Goal: Task Accomplishment & Management: Use online tool/utility

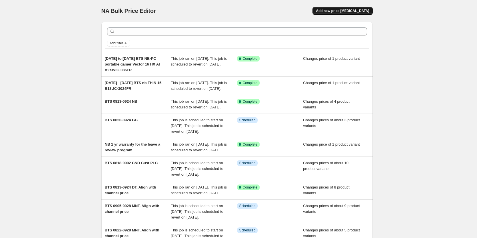
click at [365, 12] on span "Add new price [MEDICAL_DATA]" at bounding box center [342, 11] width 53 height 5
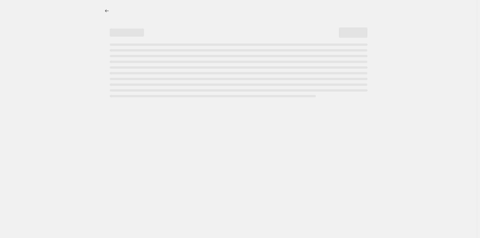
select select "percentage"
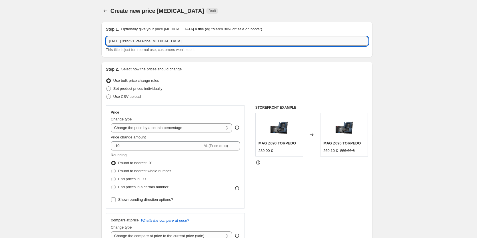
click at [134, 43] on input "[DATE] 3:05:21 PM Price [MEDICAL_DATA]" at bounding box center [237, 41] width 262 height 9
drag, startPoint x: 133, startPoint y: 41, endPoint x: 206, endPoint y: 40, distance: 72.8
click at [206, 40] on input "[DATE] 3:05:21 PM Price [MEDICAL_DATA]" at bounding box center [237, 41] width 262 height 9
paste input "PC portable gamer Cyborg 17 B2RWFKG-010FR"
type input "[DATE] - [DATE] - PC portable gamer Cyborg 17 B2RWFKG-010FR"
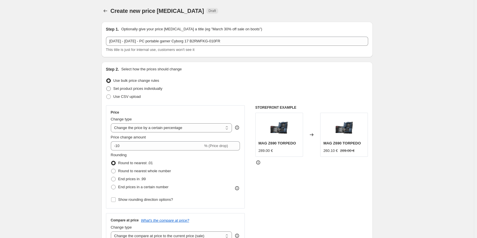
click at [158, 89] on span "Set product prices individually" at bounding box center [137, 88] width 49 height 4
click at [107, 87] on input "Set product prices individually" at bounding box center [106, 86] width 0 height 0
radio input "true"
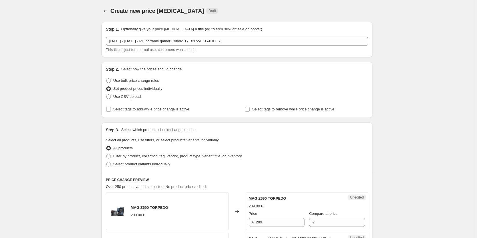
drag, startPoint x: 132, startPoint y: 109, endPoint x: 137, endPoint y: 117, distance: 9.0
click at [132, 109] on span "Select tags to add while price change is active" at bounding box center [151, 109] width 76 height 4
click at [111, 109] on input "Select tags to add while price change is active" at bounding box center [108, 109] width 5 height 5
checkbox input "true"
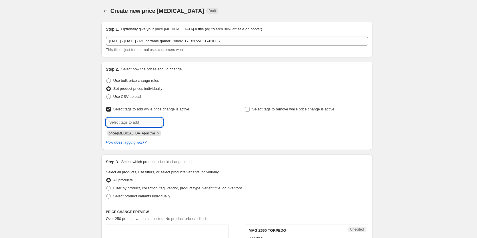
click at [135, 124] on input "text" at bounding box center [134, 122] width 57 height 9
type input "bts-25-nb"
click at [174, 124] on b "Add" at bounding box center [171, 122] width 7 height 4
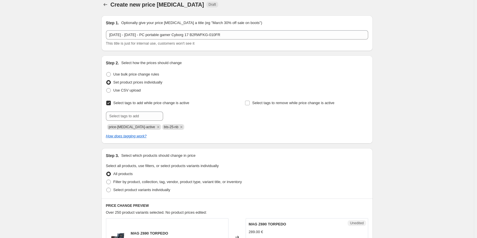
scroll to position [143, 0]
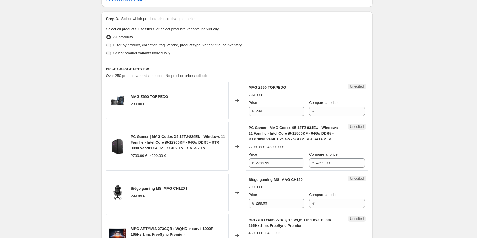
click at [134, 51] on span "Select product variants individually" at bounding box center [141, 53] width 57 height 4
click at [107, 51] on input "Select product variants individually" at bounding box center [106, 51] width 0 height 0
radio input "true"
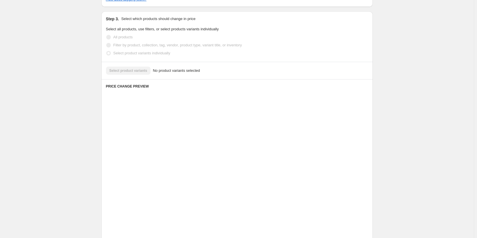
scroll to position [94, 0]
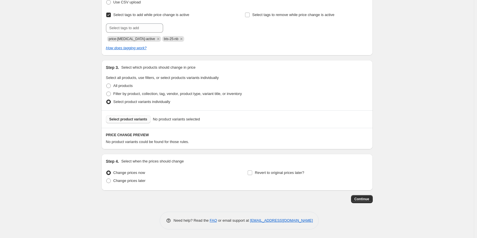
click at [139, 118] on span "Select product variants" at bounding box center [128, 119] width 38 height 5
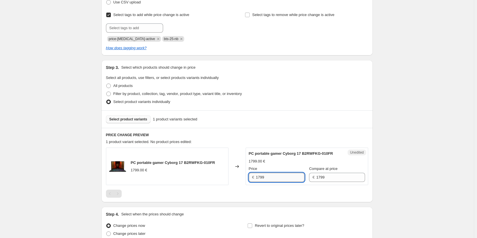
click at [275, 182] on input "1799" at bounding box center [280, 176] width 49 height 9
type input "1499"
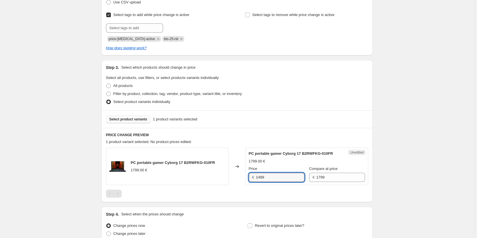
click at [286, 197] on div at bounding box center [237, 193] width 262 height 8
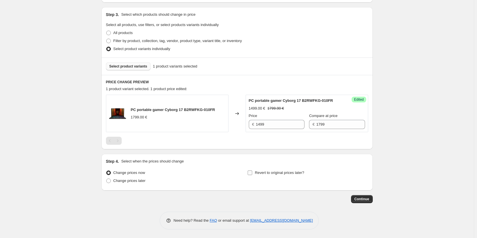
click at [294, 174] on span "Revert to original prices later?" at bounding box center [279, 172] width 49 height 4
click at [252, 174] on input "Revert to original prices later?" at bounding box center [250, 172] width 5 height 5
checkbox input "true"
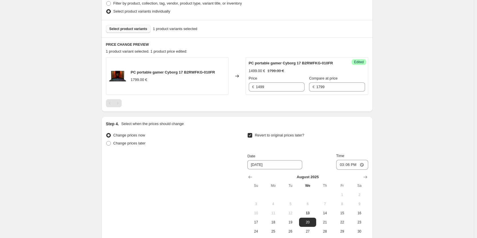
scroll to position [237, 0]
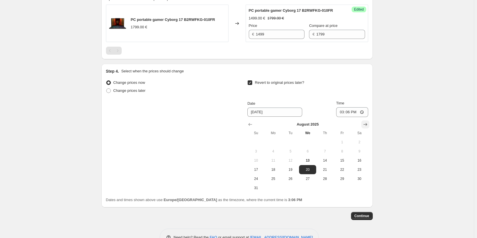
click at [367, 127] on icon "Show next month, September 2025" at bounding box center [365, 124] width 6 height 6
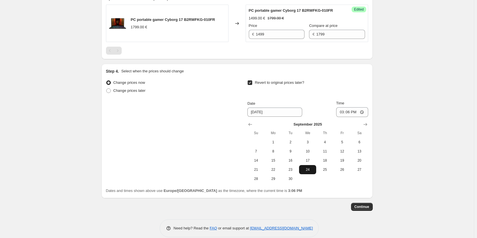
click at [310, 172] on span "24" at bounding box center [307, 169] width 13 height 5
type input "[DATE]"
click at [342, 117] on input "15:06" at bounding box center [352, 112] width 32 height 10
type input "23:59"
drag, startPoint x: 406, startPoint y: 126, endPoint x: 397, endPoint y: 146, distance: 22.0
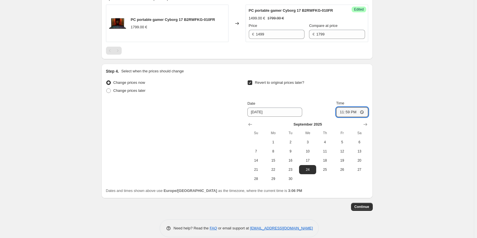
click at [406, 126] on div "Create new price [MEDICAL_DATA]. This page is ready Create new price [MEDICAL_D…" at bounding box center [237, 4] width 474 height 482
click at [372, 208] on button "Continue" at bounding box center [362, 206] width 22 height 8
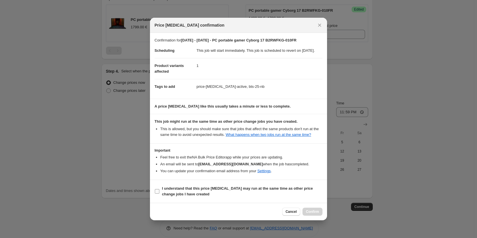
click at [294, 192] on b "I understand that this price [MEDICAL_DATA] may run at the same time as other p…" at bounding box center [237, 191] width 151 height 10
click at [159, 192] on input "I understand that this price [MEDICAL_DATA] may run at the same time as other p…" at bounding box center [157, 191] width 5 height 5
checkbox input "true"
click at [315, 213] on span "Confirm" at bounding box center [312, 211] width 13 height 5
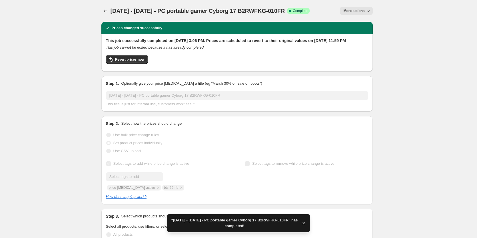
drag, startPoint x: 302, startPoint y: 11, endPoint x: 176, endPoint y: 9, distance: 126.8
click at [176, 9] on div "[DATE] - [DATE] - PC portable gamer Cyborg 17 B2RWFKG-010FR Success Complete Co…" at bounding box center [210, 11] width 199 height 8
click at [197, 10] on span "[DATE] - [DATE] - PC portable gamer Cyborg 17 B2RWFKG-010FR" at bounding box center [198, 11] width 174 height 6
click at [176, 13] on span "[DATE] - [DATE] - PC portable gamer Cyborg 17 B2RWFKG-010FR" at bounding box center [198, 11] width 174 height 6
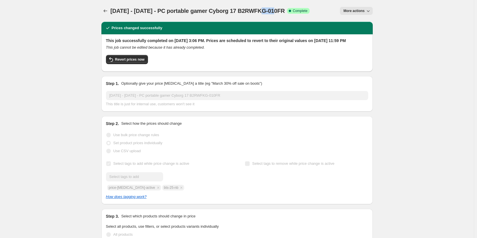
drag, startPoint x: 273, startPoint y: 11, endPoint x: 256, endPoint y: 15, distance: 17.3
click at [256, 15] on div "[DATE] - [DATE] - PC portable gamer Cyborg 17 B2RWFKG-010FR Success Complete Co…" at bounding box center [210, 11] width 199 height 8
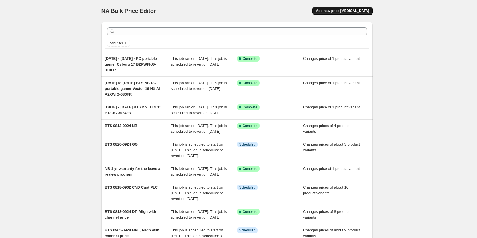
click at [364, 12] on span "Add new price [MEDICAL_DATA]" at bounding box center [342, 11] width 53 height 5
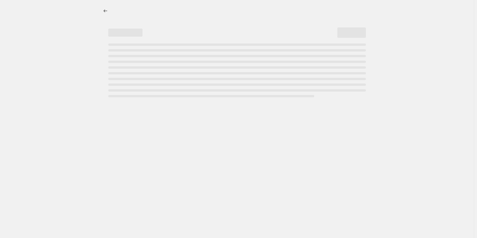
select select "percentage"
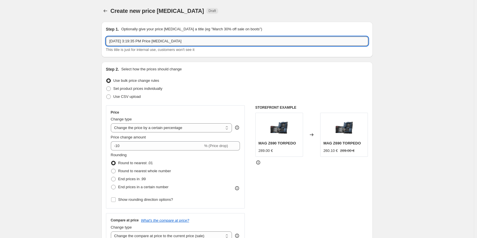
click at [134, 42] on input "Aug 13, 2025, 3:19:35 PM Price change job" at bounding box center [237, 41] width 262 height 9
drag, startPoint x: 124, startPoint y: 40, endPoint x: 260, endPoint y: 49, distance: 136.8
click at [260, 49] on div "Aug 13, 2025, 3:19:35 PM Price change job This title is just for internal use, …" at bounding box center [237, 45] width 262 height 16
click at [164, 43] on input "[DATE] -" at bounding box center [237, 41] width 262 height 9
click at [180, 42] on input "[DATE] - [DATE] - PC portable gamer Cyborg 17 B2RWFKG-010FR" at bounding box center [237, 41] width 262 height 9
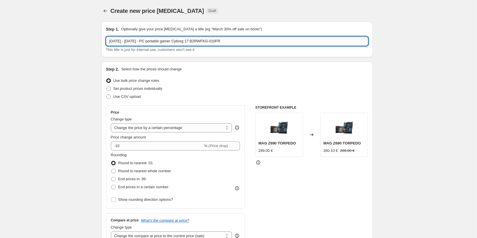
drag, startPoint x: 151, startPoint y: 41, endPoint x: 245, endPoint y: 43, distance: 93.4
click at [245, 43] on input "[DATE] - [DATE] - PC portable gamer Cyborg 17 B2RWFKG-010FR" at bounding box center [237, 41] width 262 height 9
paste input "PC portable gamer Katana 15 HX B14WGK-0"
click at [224, 42] on input "Aug 13 - september 24 -PC portable gamer Katana 15 HX B14WGK-00FR" at bounding box center [237, 41] width 262 height 9
click at [226, 41] on input "Aug 13 - september 24 -PC portable gamer Katana 15 HX B14WGK-00FR" at bounding box center [237, 41] width 262 height 9
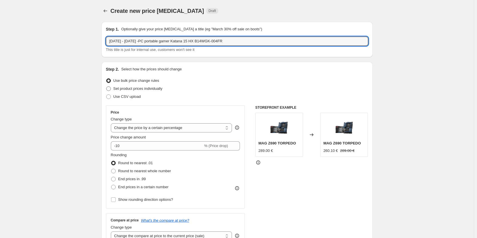
type input "Aug 13 - september 24 -PC portable gamer Katana 15 HX B14WGK-004FR"
click at [151, 88] on span "Set product prices individually" at bounding box center [137, 88] width 49 height 4
click at [107, 87] on input "Set product prices individually" at bounding box center [106, 86] width 0 height 0
radio input "true"
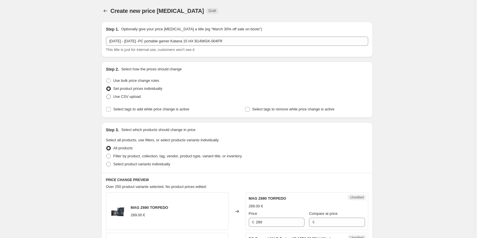
click at [130, 96] on span "Use CSV upload" at bounding box center [126, 96] width 27 height 4
click at [107, 95] on input "Use CSV upload" at bounding box center [106, 94] width 0 height 0
radio input "true"
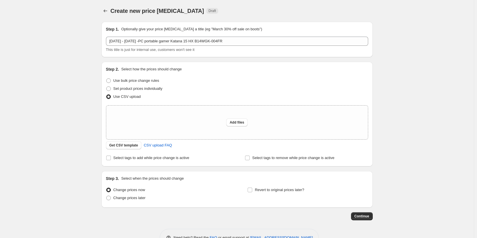
click at [125, 98] on span "Use CSV upload" at bounding box center [126, 96] width 27 height 4
click at [107, 95] on input "Use CSV upload" at bounding box center [106, 94] width 0 height 0
click at [126, 89] on span "Set product prices individually" at bounding box center [137, 88] width 49 height 4
click at [107, 87] on input "Set product prices individually" at bounding box center [106, 86] width 0 height 0
radio input "true"
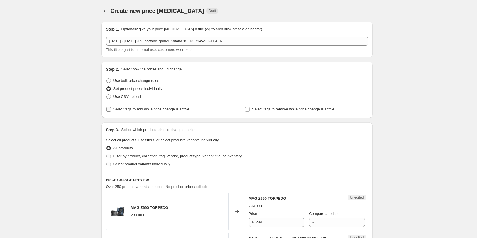
click at [138, 106] on label "Select tags to add while price change is active" at bounding box center [147, 109] width 83 height 8
click at [111, 107] on input "Select tags to add while price change is active" at bounding box center [108, 109] width 5 height 5
checkbox input "true"
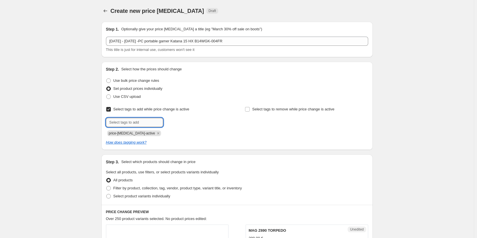
click at [133, 124] on input "text" at bounding box center [134, 122] width 57 height 9
type input "B"
type input "bts-25-nb"
click at [176, 121] on span "Add bts-25-nb" at bounding box center [179, 121] width 23 height 5
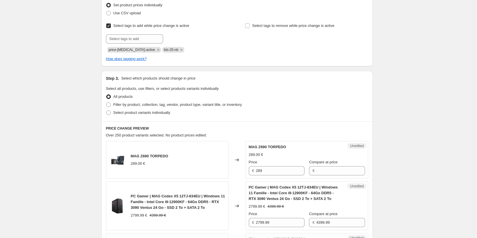
scroll to position [86, 0]
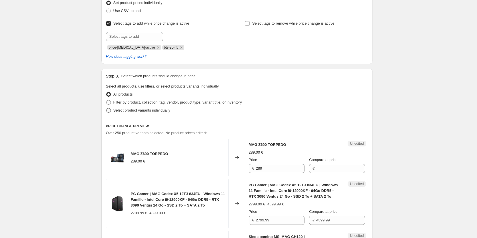
click at [157, 112] on span "Select product variants individually" at bounding box center [141, 110] width 57 height 4
click at [107, 108] on input "Select product variants individually" at bounding box center [106, 108] width 0 height 0
radio input "true"
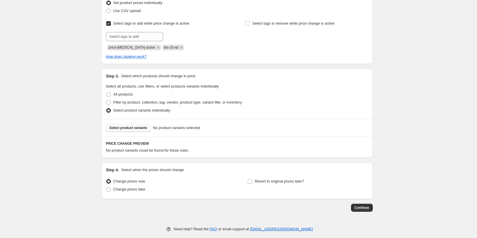
click at [139, 131] on button "Select product variants" at bounding box center [128, 128] width 45 height 8
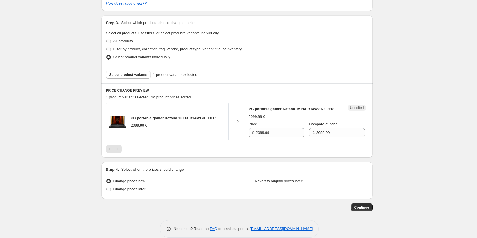
scroll to position [153, 0]
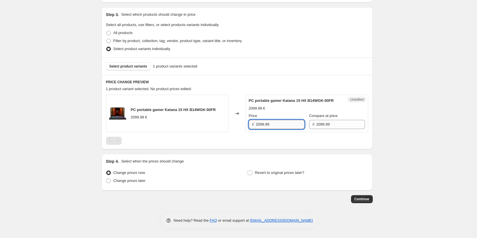
click at [277, 123] on input "2099.99" at bounding box center [280, 124] width 49 height 9
click at [317, 126] on input "2099.99" at bounding box center [340, 124] width 49 height 9
click at [279, 126] on input "2099.99" at bounding box center [280, 124] width 49 height 9
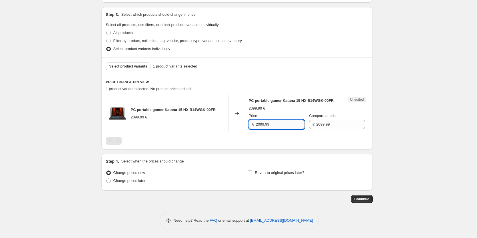
click at [279, 126] on input "2099.99" at bounding box center [280, 124] width 49 height 9
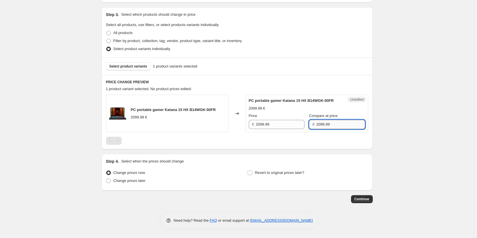
click at [319, 127] on input "2099.99" at bounding box center [340, 124] width 49 height 9
click at [268, 124] on input "2099.99" at bounding box center [280, 124] width 49 height 9
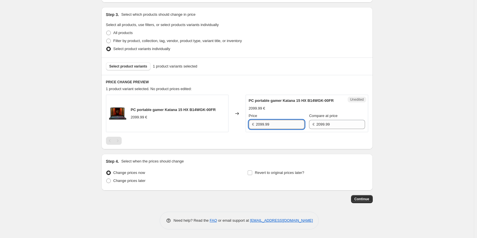
click at [268, 124] on input "2099.99" at bounding box center [280, 124] width 49 height 9
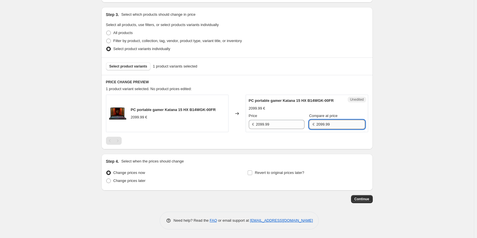
click at [327, 128] on input "2099.99" at bounding box center [340, 124] width 49 height 9
click at [278, 121] on input "2099.99" at bounding box center [280, 124] width 49 height 9
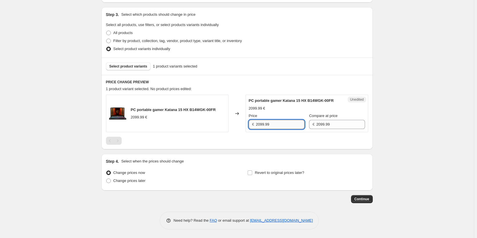
click at [278, 121] on input "2099.99" at bounding box center [280, 124] width 49 height 9
type input "1499"
click at [246, 144] on div at bounding box center [237, 140] width 262 height 8
click at [267, 171] on span "Revert to original prices later?" at bounding box center [279, 172] width 49 height 4
click at [252, 171] on input "Revert to original prices later?" at bounding box center [250, 172] width 5 height 5
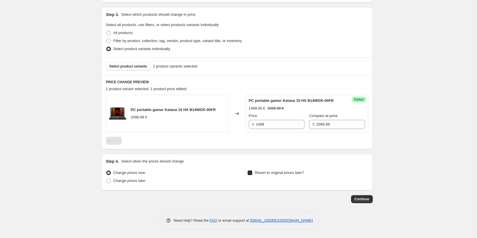
checkbox input "true"
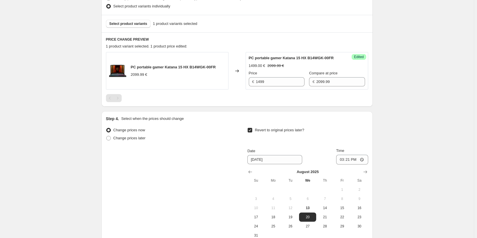
scroll to position [238, 0]
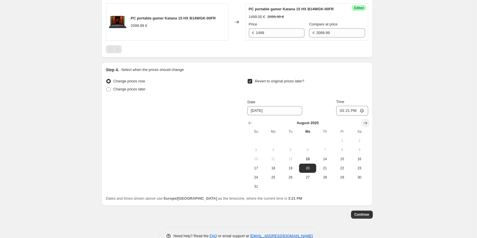
click at [363, 127] on button "Show next month, September 2025" at bounding box center [365, 123] width 8 height 8
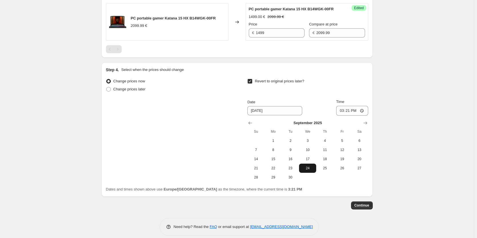
click at [304, 170] on span "24" at bounding box center [307, 168] width 13 height 5
type input "[DATE]"
click at [344, 115] on input "15:21" at bounding box center [352, 111] width 32 height 10
click at [398, 65] on div "Create new price change job. This page is ready Create new price change job Dra…" at bounding box center [237, 3] width 474 height 482
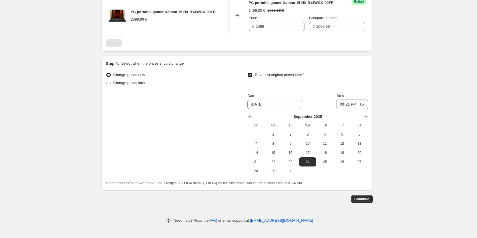
scroll to position [250, 0]
click at [341, 104] on input "15:21" at bounding box center [352, 104] width 32 height 10
type input "23:59"
click at [372, 200] on button "Continue" at bounding box center [362, 199] width 22 height 8
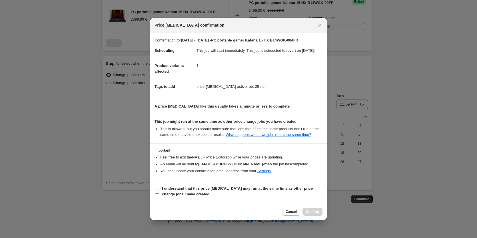
click at [268, 189] on b "I understand that this price [MEDICAL_DATA] may run at the same time as other p…" at bounding box center [237, 191] width 151 height 10
click at [159, 189] on input "I understand that this price [MEDICAL_DATA] may run at the same time as other p…" at bounding box center [157, 191] width 5 height 5
checkbox input "true"
click at [303, 211] on div "Cancel Confirm" at bounding box center [302, 211] width 40 height 8
click at [306, 212] on button "Confirm" at bounding box center [312, 211] width 20 height 8
